Goal: Task Accomplishment & Management: Manage account settings

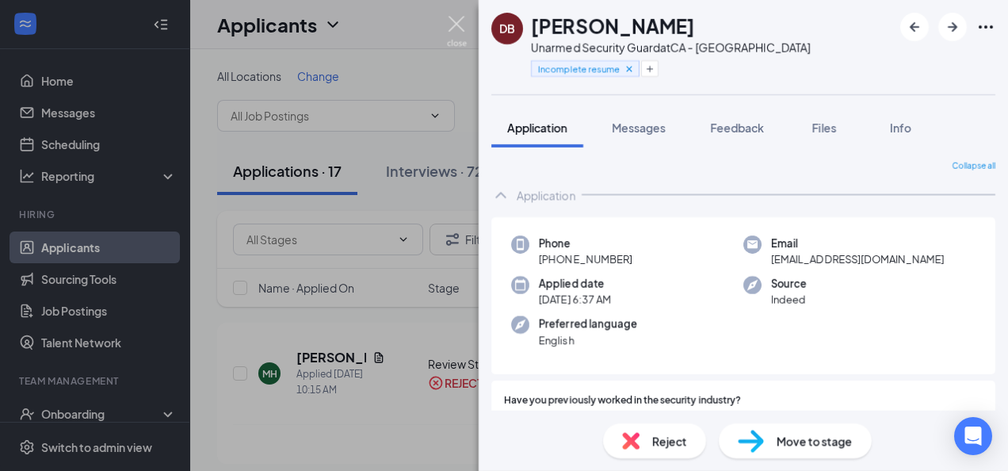
click at [456, 41] on img at bounding box center [457, 31] width 20 height 31
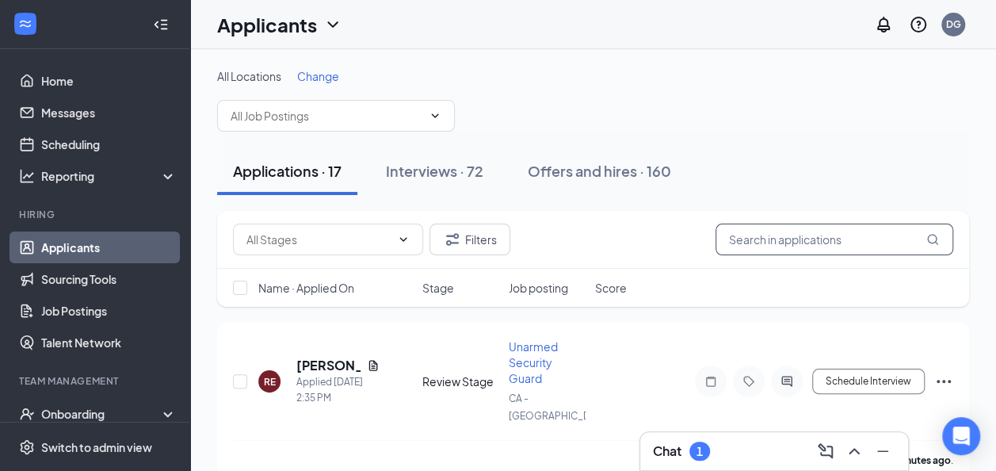
click at [735, 237] on input "text" at bounding box center [834, 239] width 238 height 32
paste input "Tasajanae [PERSON_NAME]"
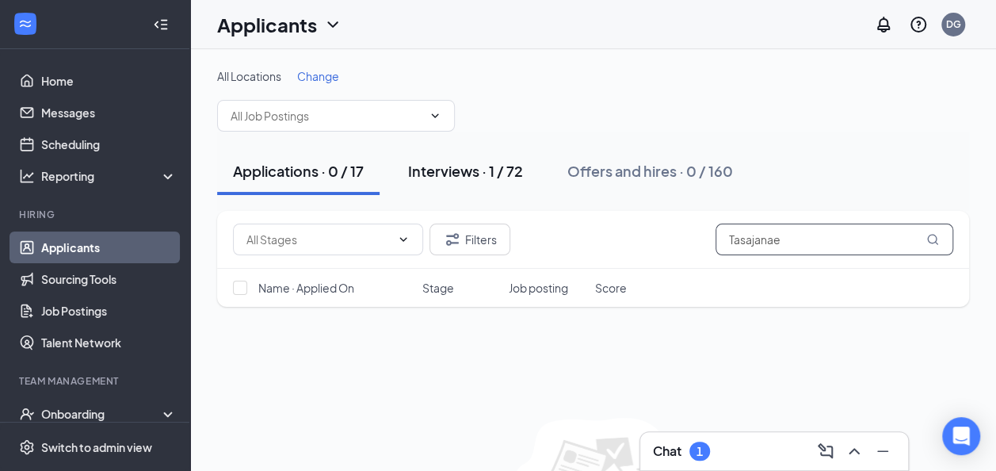
type input "Tasajanae"
click at [481, 166] on div "Interviews · 1 / 72" at bounding box center [465, 171] width 115 height 20
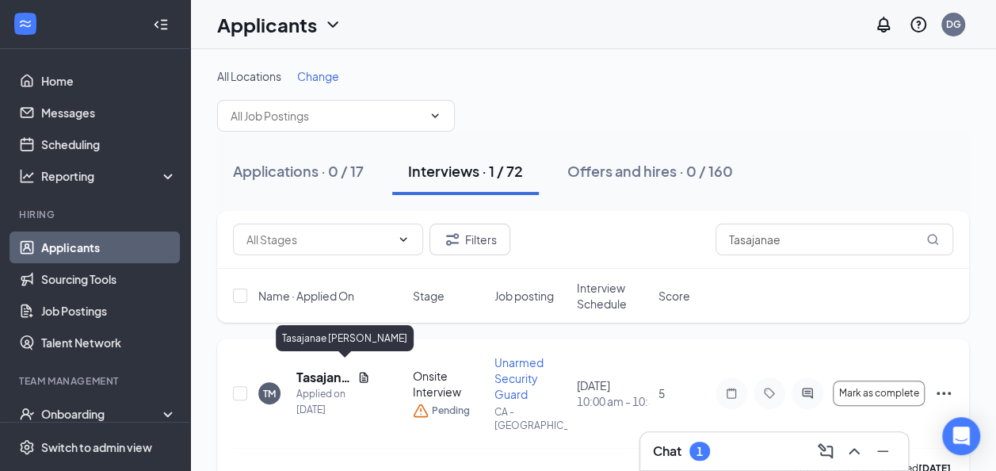
click at [333, 368] on h5 "Tasajanae [PERSON_NAME]" at bounding box center [323, 376] width 55 height 17
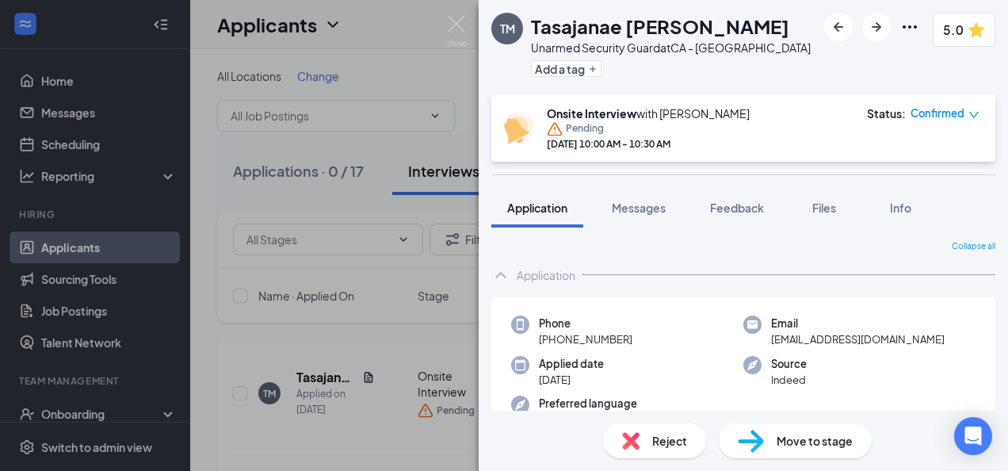
drag, startPoint x: 640, startPoint y: 333, endPoint x: 550, endPoint y: 342, distance: 90.7
click at [550, 342] on div "Phone [PHONE_NUMBER]" at bounding box center [627, 331] width 232 height 32
copy span "[PHONE_NUMBER]"
click at [748, 438] on img at bounding box center [751, 440] width 26 height 23
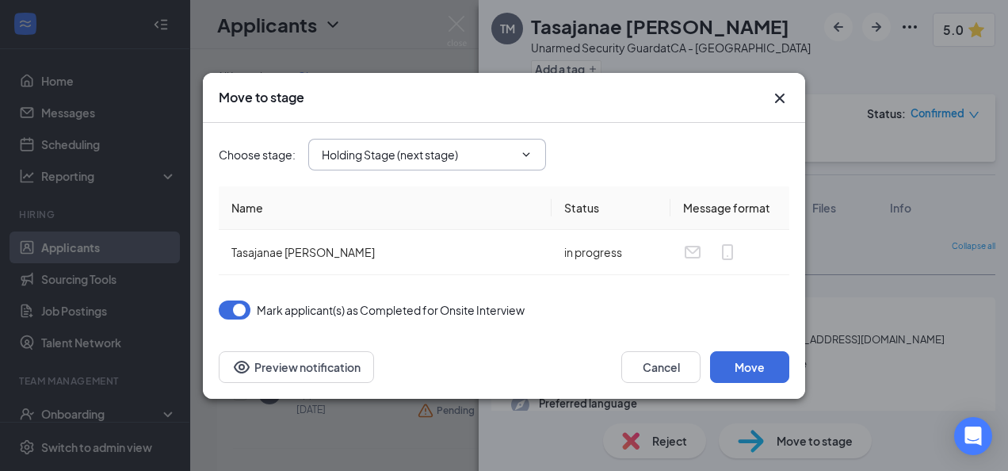
click at [391, 165] on span "Holding Stage (next stage)" at bounding box center [427, 155] width 238 height 32
click at [453, 154] on input "Holding Stage (next stage)" at bounding box center [418, 154] width 192 height 17
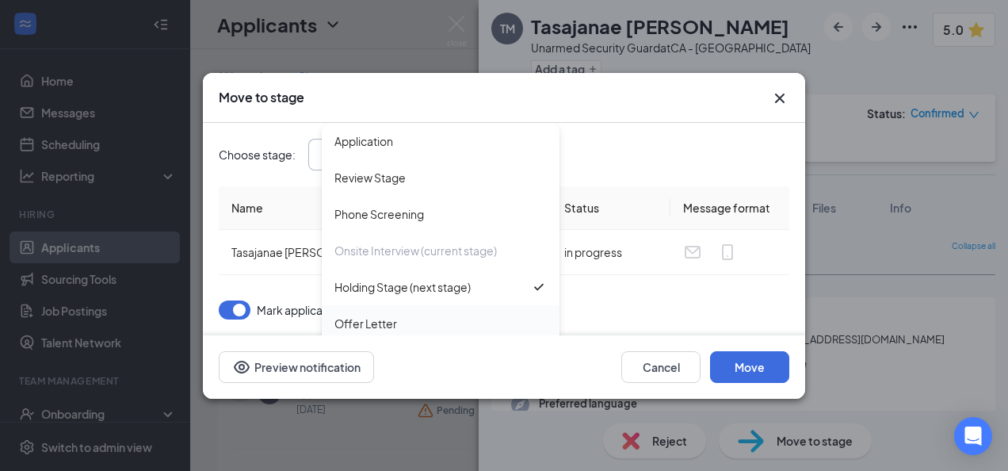
click at [391, 315] on div "Offer Letter" at bounding box center [365, 323] width 63 height 17
type input "Offer Letter"
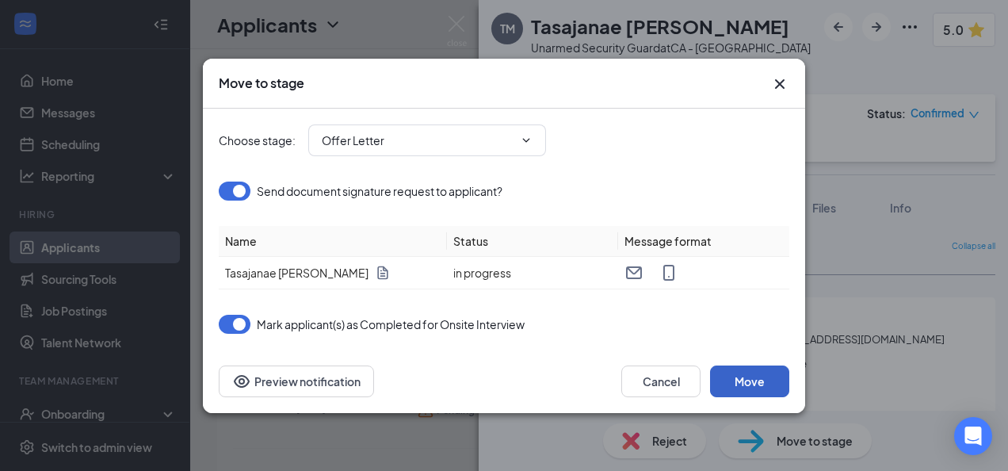
click at [755, 380] on button "Move" at bounding box center [749, 381] width 79 height 32
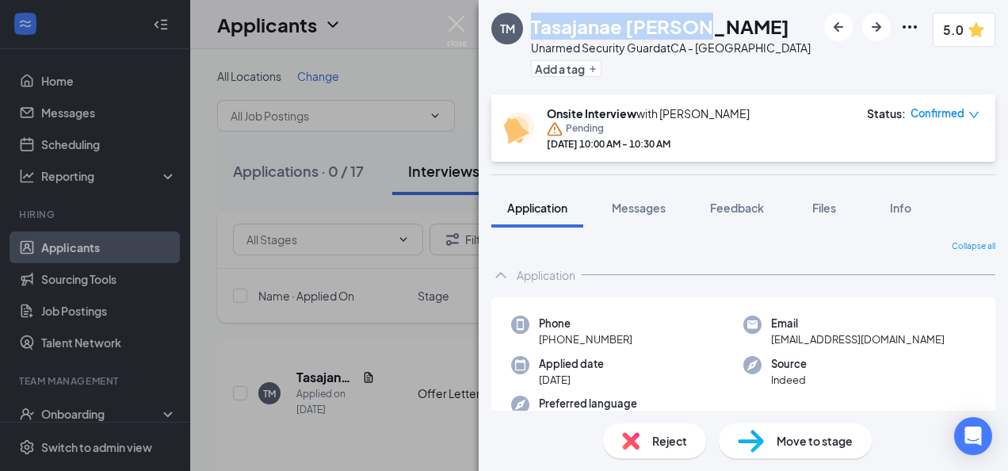
drag, startPoint x: 711, startPoint y: 24, endPoint x: 536, endPoint y: 31, distance: 175.3
click at [535, 31] on div "Tasajanae [PERSON_NAME]" at bounding box center [671, 26] width 280 height 27
copy h1 "Tasajanae [PERSON_NAME]"
drag, startPoint x: 635, startPoint y: 342, endPoint x: 548, endPoint y: 342, distance: 87.2
click at [548, 342] on div "Phone [PHONE_NUMBER]" at bounding box center [627, 331] width 232 height 32
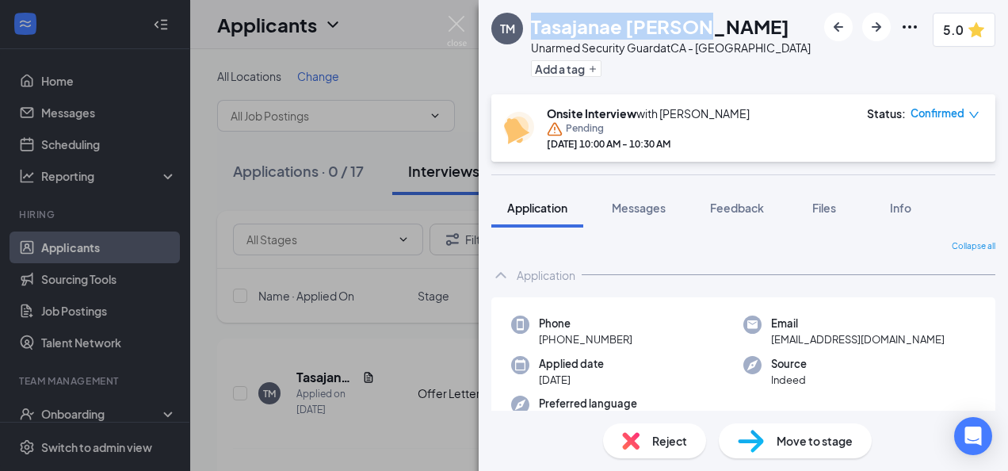
copy span "[PHONE_NUMBER]"
click at [658, 201] on span "Messages" at bounding box center [639, 207] width 54 height 14
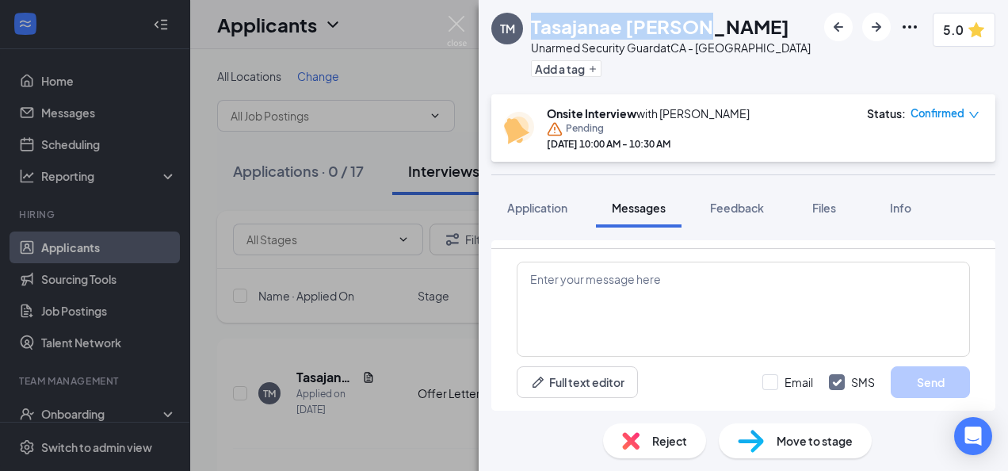
scroll to position [110, 0]
click at [676, 282] on textarea at bounding box center [743, 308] width 453 height 95
paste textarea "[PHONE_NUMBER]"
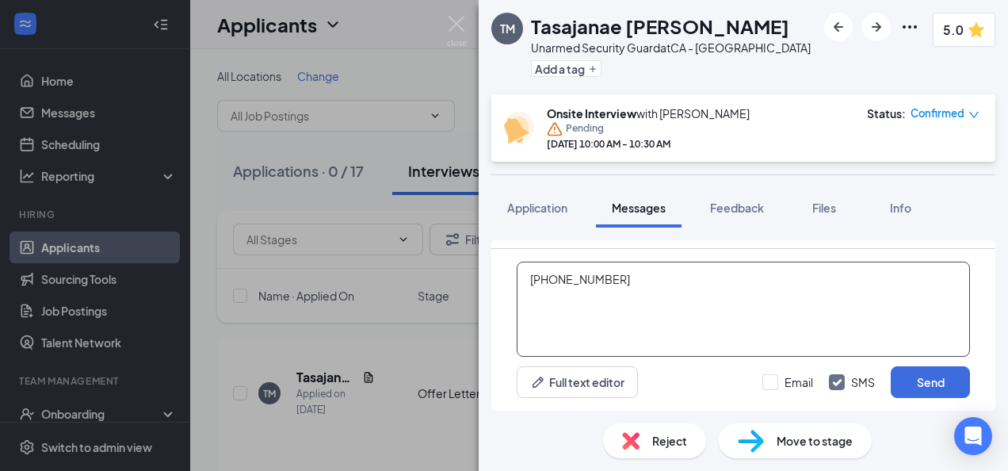
drag, startPoint x: 674, startPoint y: 300, endPoint x: 540, endPoint y: 300, distance: 133.9
click at [540, 300] on textarea "[PHONE_NUMBER]" at bounding box center [743, 308] width 453 height 95
type textarea "("
click at [558, 276] on textarea at bounding box center [743, 308] width 453 height 95
paste textarea "Hello (NAME), Per our conversation, you are being offered Employment with PalAm…"
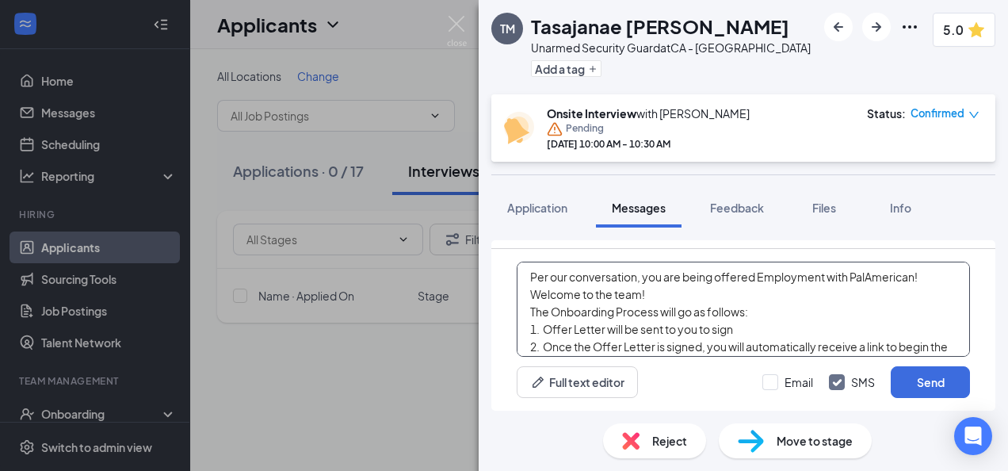
scroll to position [0, 0]
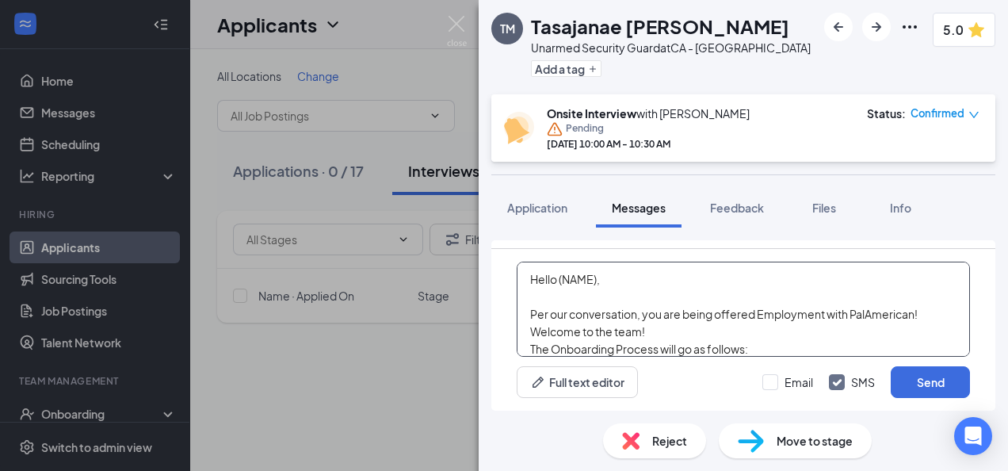
click at [598, 284] on textarea "Hello (NAME), Per our conversation, you are being offered Employment with PalAm…" at bounding box center [743, 308] width 453 height 95
click at [936, 310] on textarea "Hello [PERSON_NAME], Per our conversation, you are being offered Employment wit…" at bounding box center [743, 308] width 453 height 95
type textarea "Hello [PERSON_NAME], Per our conversation, you are being offered Employment wit…"
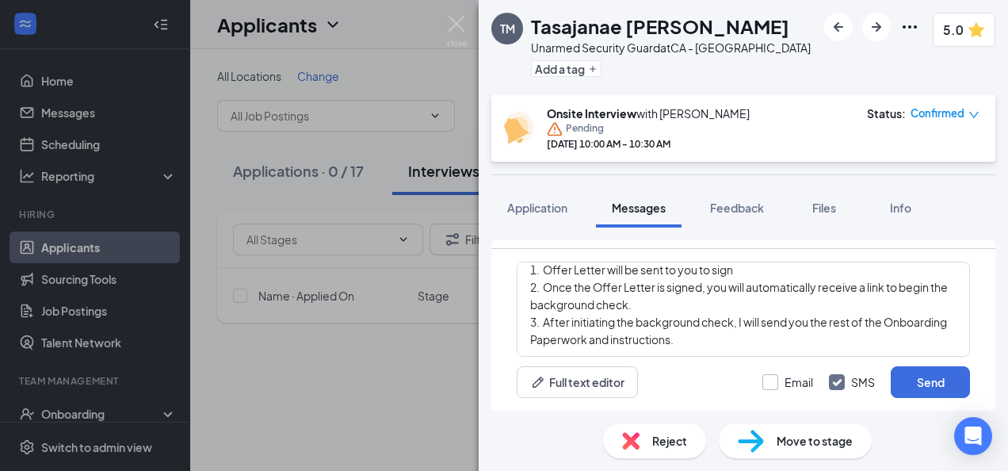
click at [764, 376] on input "Email" at bounding box center [787, 382] width 51 height 16
checkbox input "true"
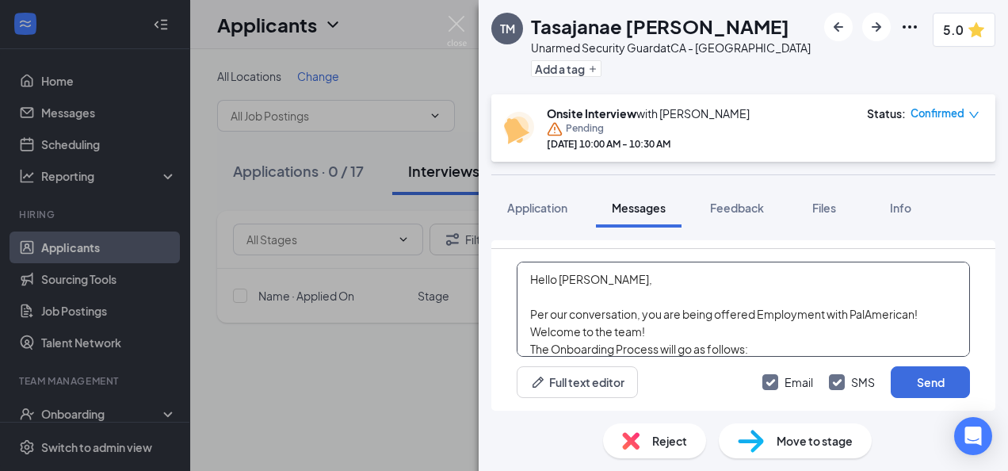
scroll to position [0, 0]
click at [726, 329] on textarea "Hello [PERSON_NAME], Per our conversation, you are being offered Employment wit…" at bounding box center [743, 308] width 453 height 95
click at [921, 314] on textarea "Hello [PERSON_NAME], Per our conversation, you are being offered Employment wit…" at bounding box center [743, 308] width 453 height 95
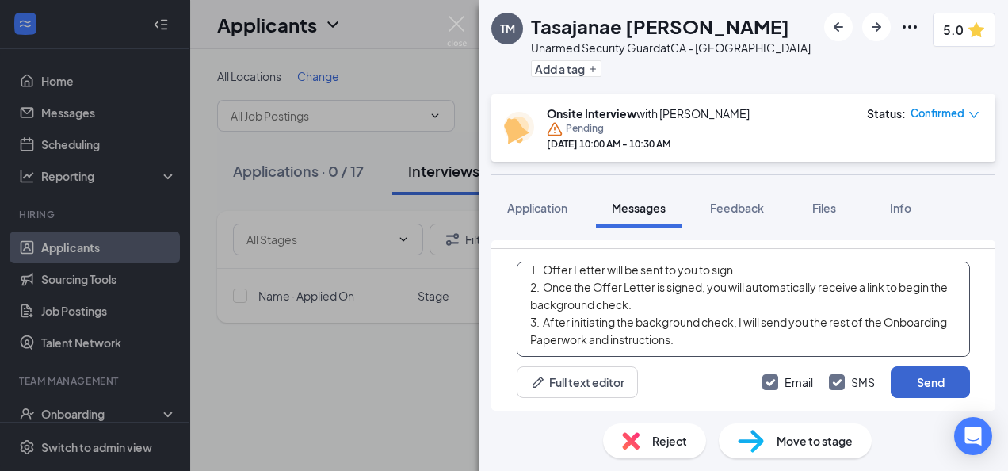
type textarea "Hello [PERSON_NAME], Per our conversation, you are being offered Employment wit…"
click at [932, 370] on button "Send" at bounding box center [930, 382] width 79 height 32
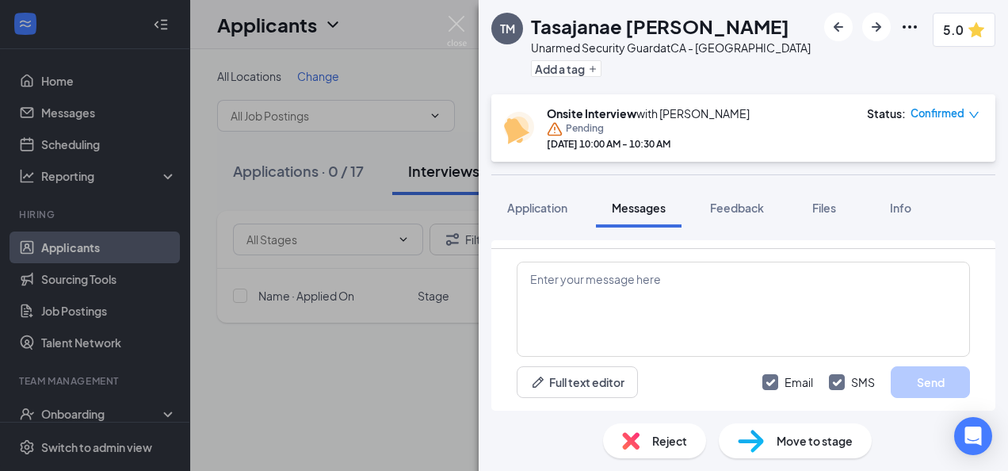
scroll to position [1093, 0]
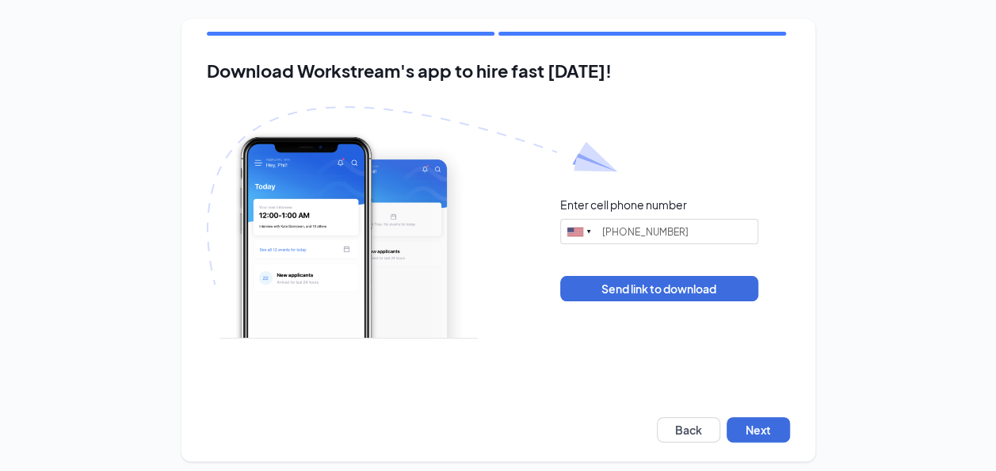
type input "(510) 443-0505"
drag, startPoint x: 774, startPoint y: 444, endPoint x: 777, endPoint y: 433, distance: 11.5
click at [774, 442] on div "Download Workstream's app to hire fast today! Enter cell phone number United St…" at bounding box center [498, 240] width 634 height 442
click at [777, 433] on button "Next" at bounding box center [758, 429] width 63 height 25
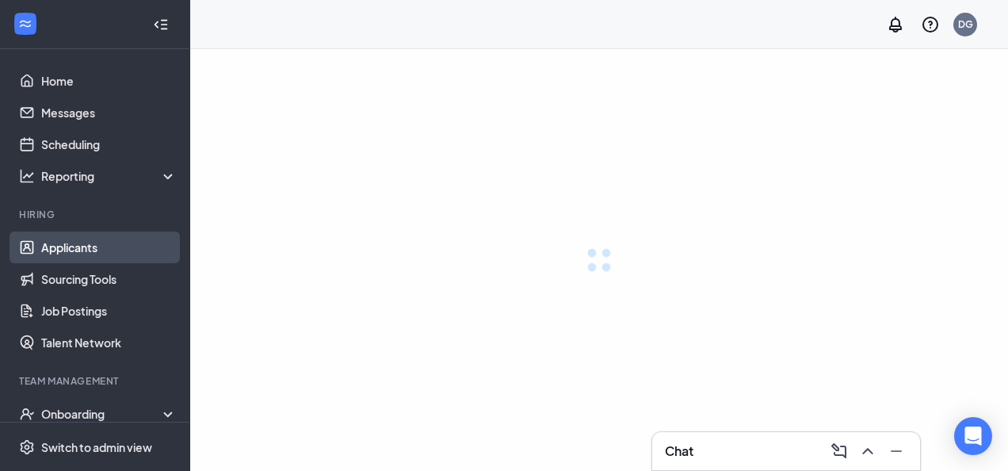
click at [75, 246] on link "Applicants" at bounding box center [108, 247] width 135 height 32
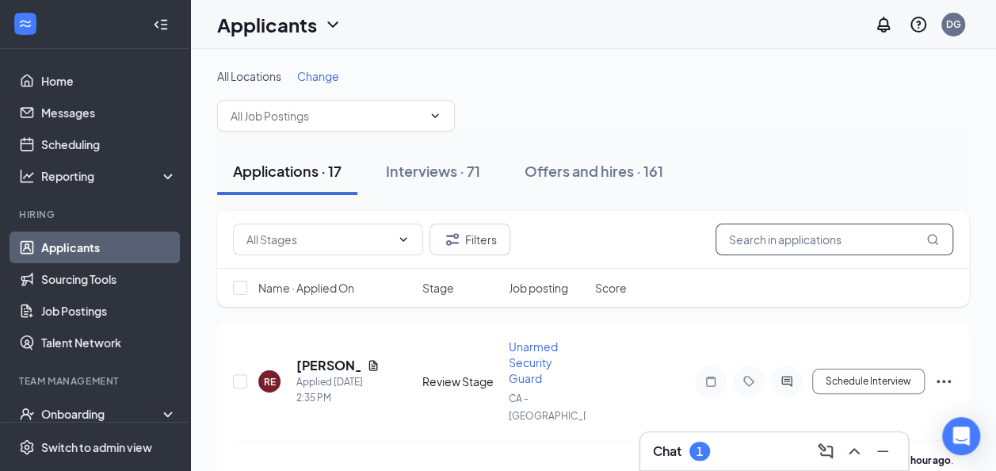
click at [786, 246] on input "text" at bounding box center [834, 239] width 238 height 32
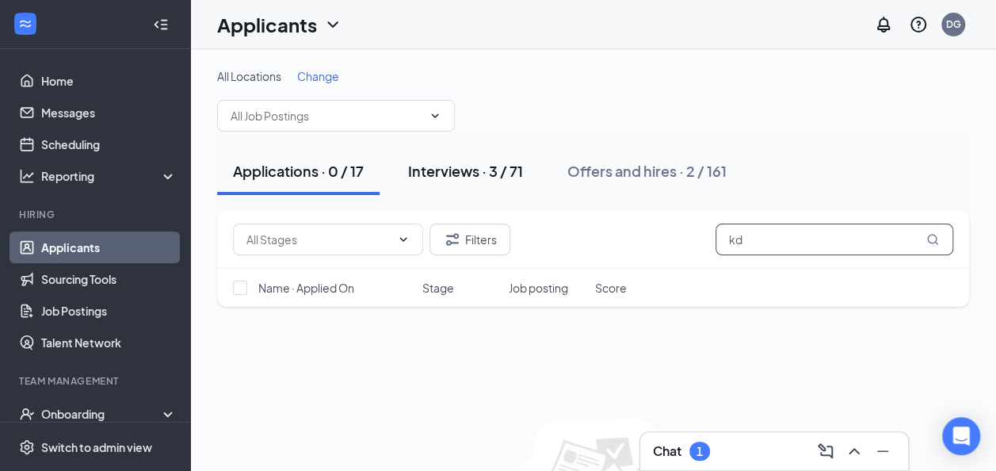
type input "kd"
click at [453, 171] on div "Interviews · 3 / 71" at bounding box center [465, 171] width 115 height 20
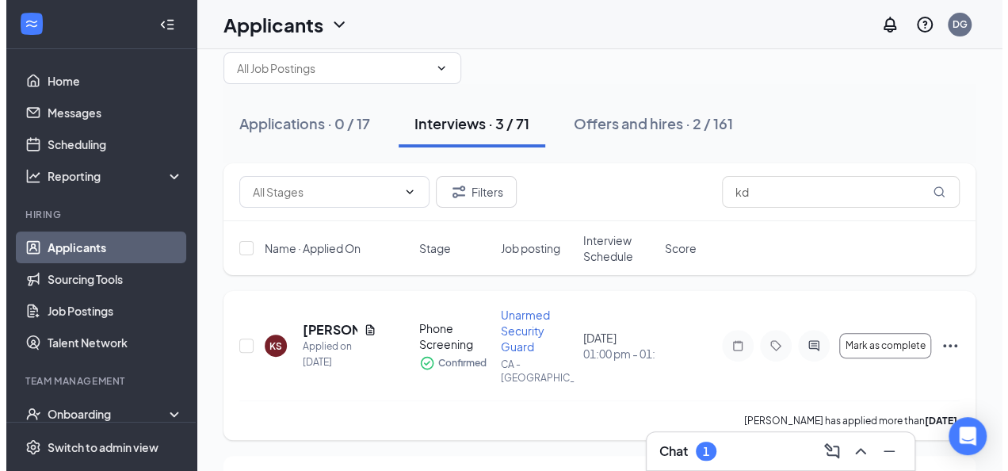
scroll to position [79, 0]
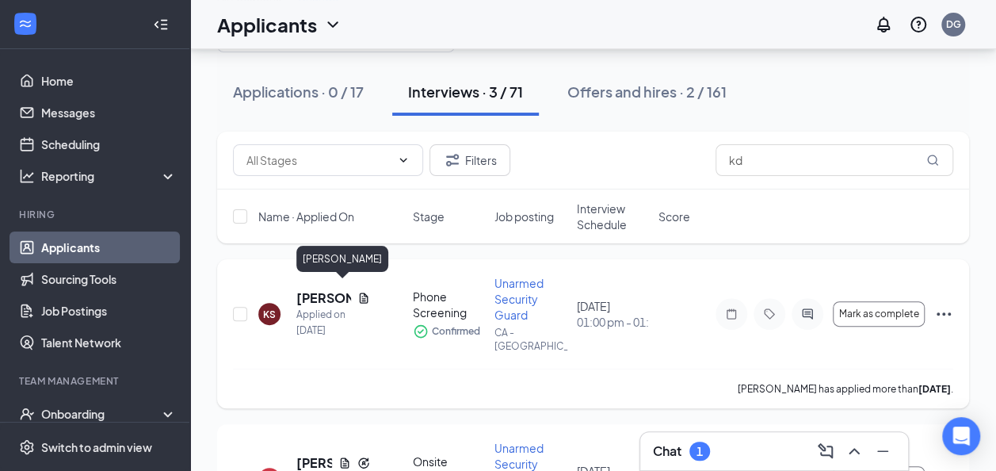
click at [319, 290] on h5 "[PERSON_NAME]" at bounding box center [323, 297] width 55 height 17
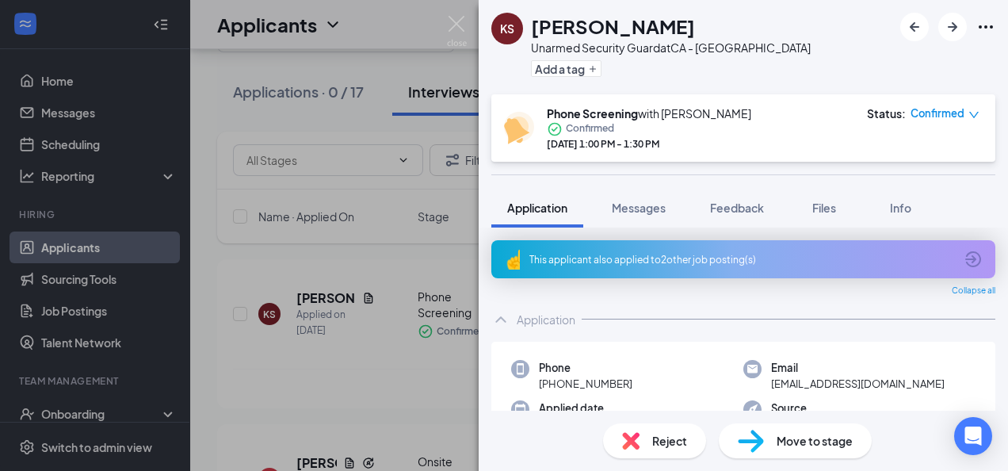
drag, startPoint x: 629, startPoint y: 384, endPoint x: 551, endPoint y: 379, distance: 77.8
click at [551, 379] on div "Phone +1 (510) 871-7427" at bounding box center [627, 376] width 232 height 32
copy span "[PHONE_NUMBER]"
